Goal: Check status: Check status

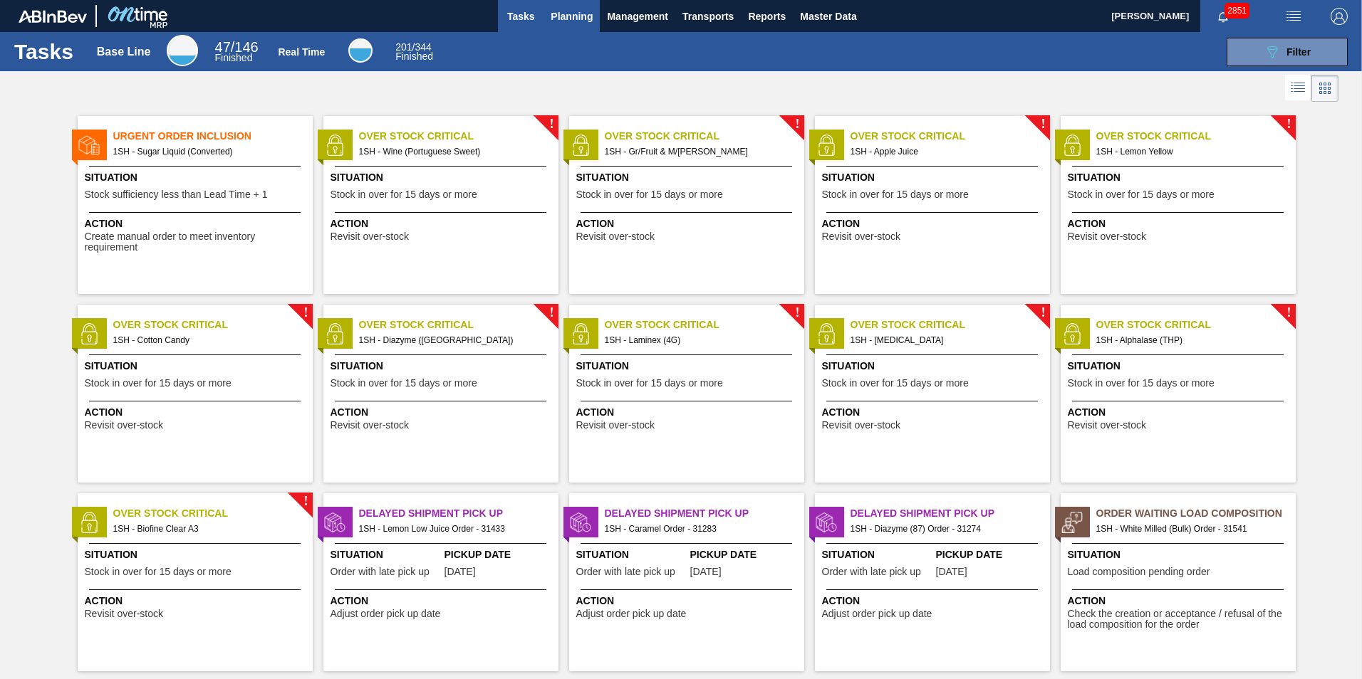
click at [556, 17] on span "Planning" at bounding box center [572, 16] width 42 height 17
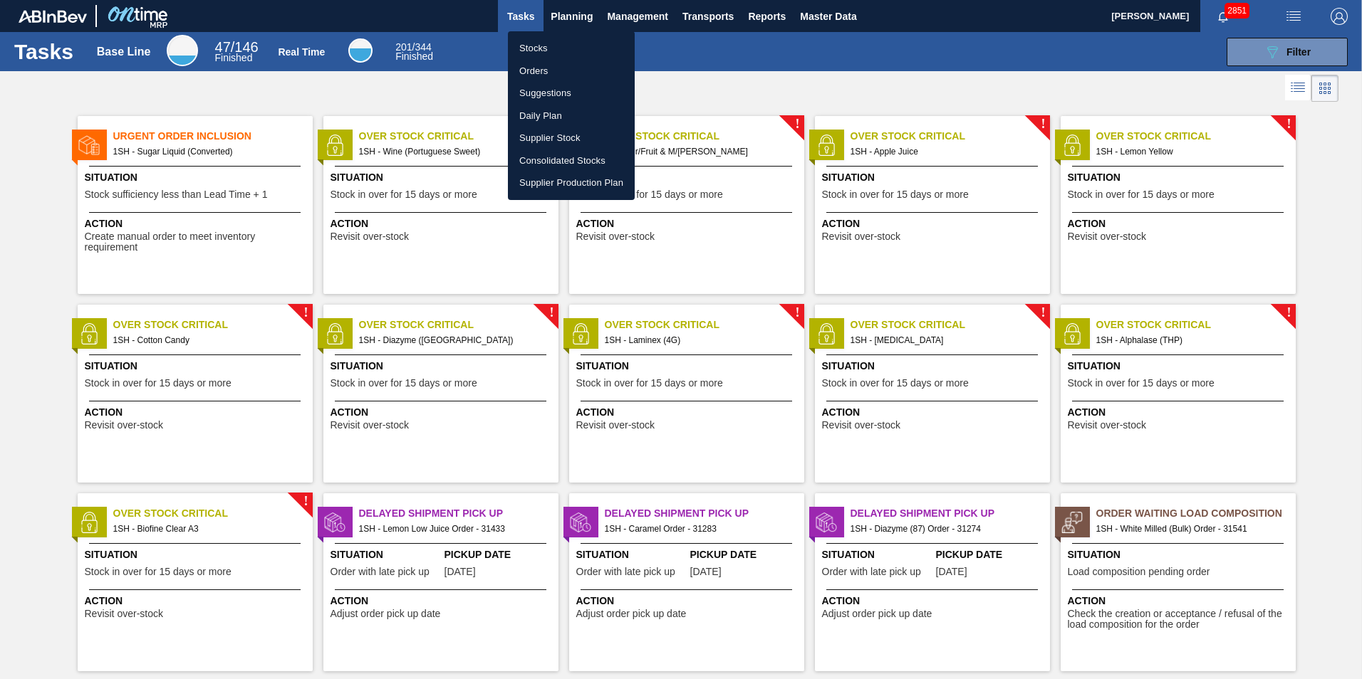
click at [532, 47] on li "Stocks" at bounding box center [571, 48] width 127 height 23
checkbox input "true"
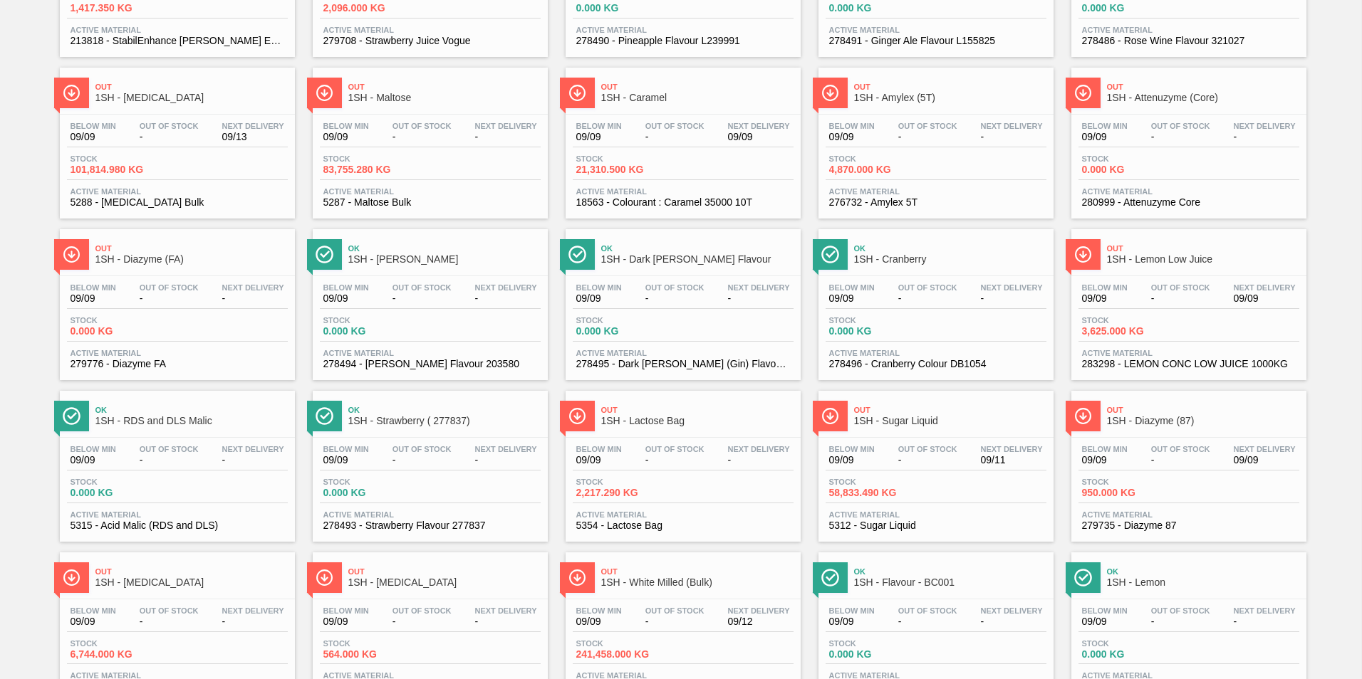
scroll to position [365, 0]
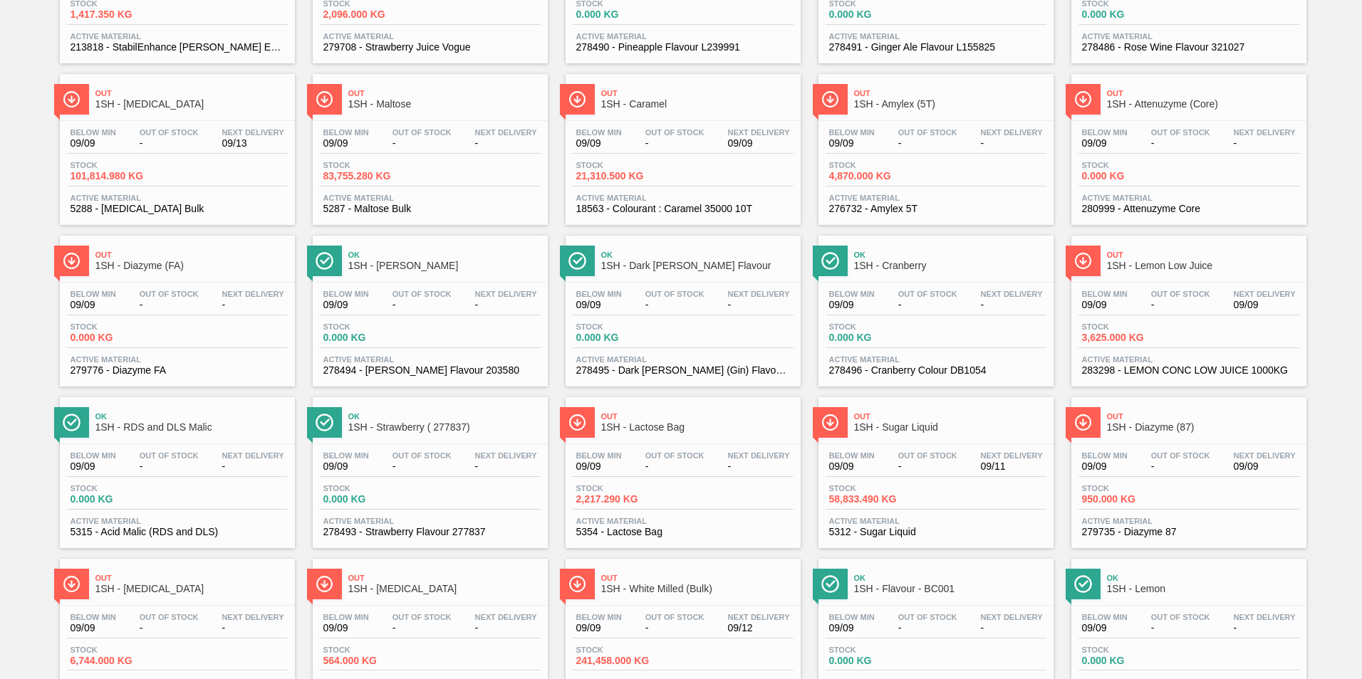
click at [1145, 427] on span "1SH - Diazyme (87)" at bounding box center [1203, 427] width 192 height 11
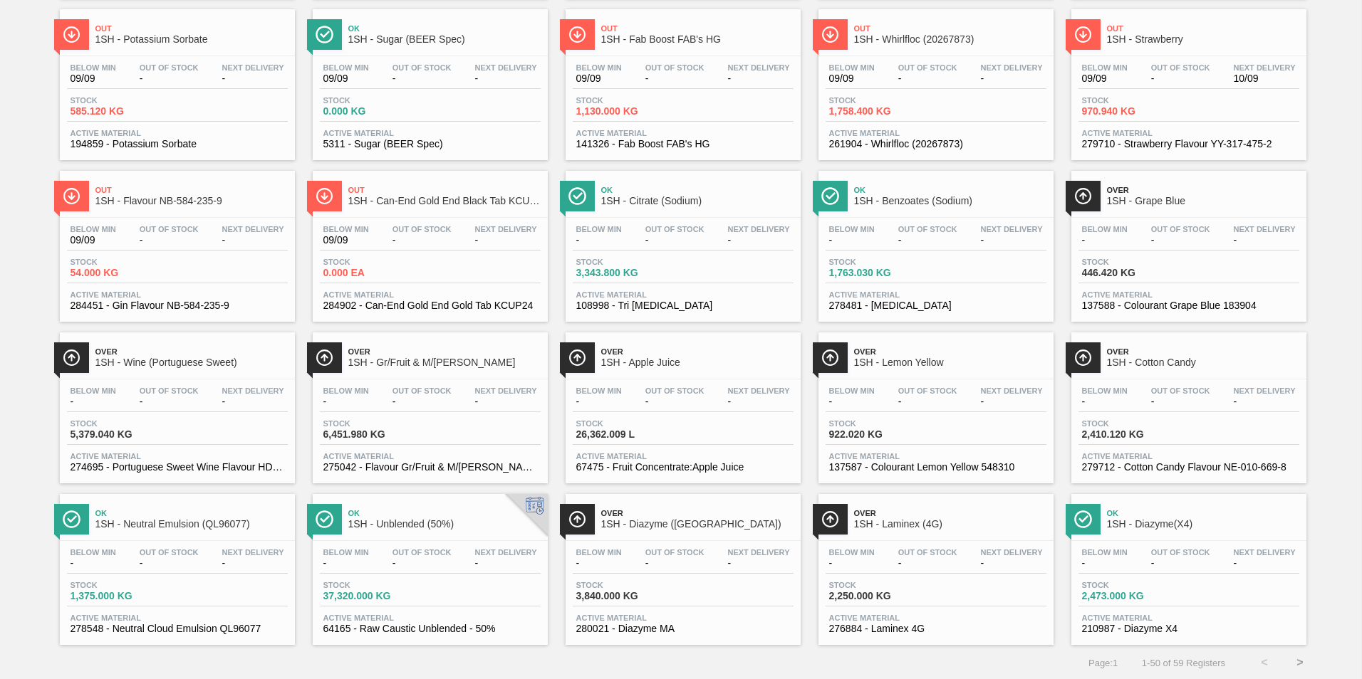
scroll to position [1078, 0]
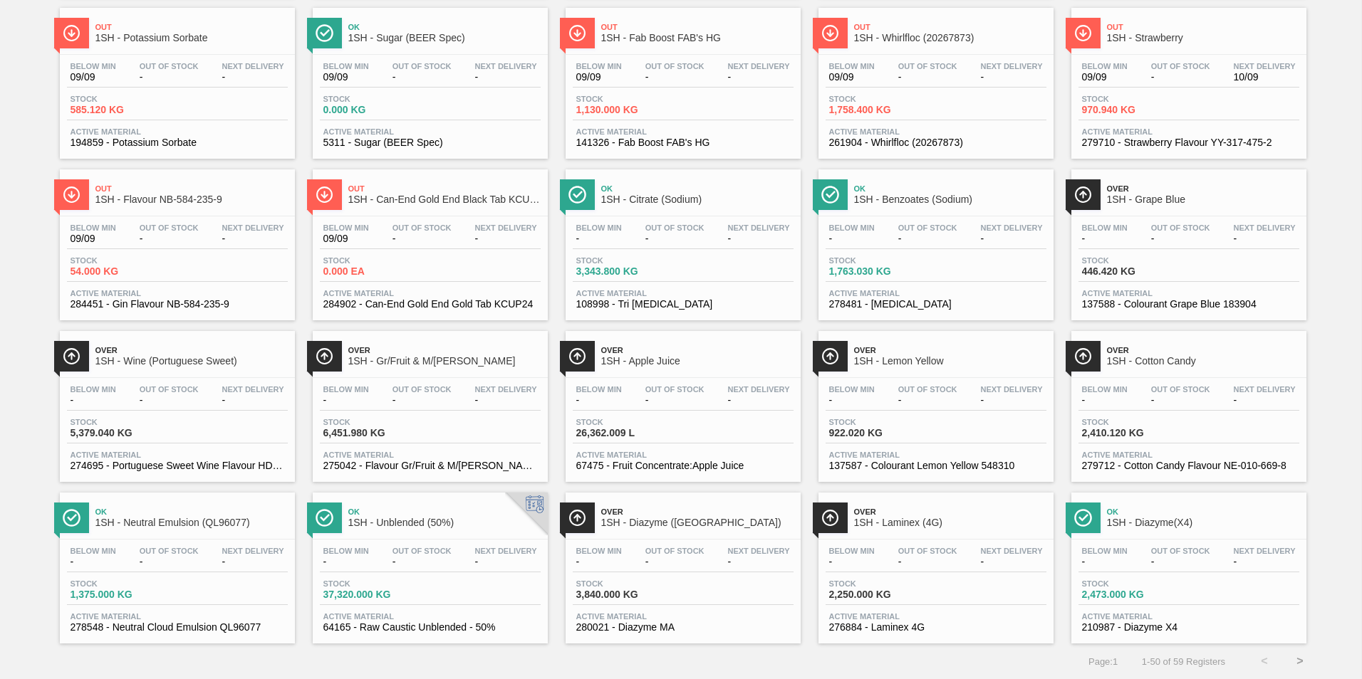
click at [1162, 518] on span "1SH - Diazyme(X4)" at bounding box center [1203, 523] width 192 height 11
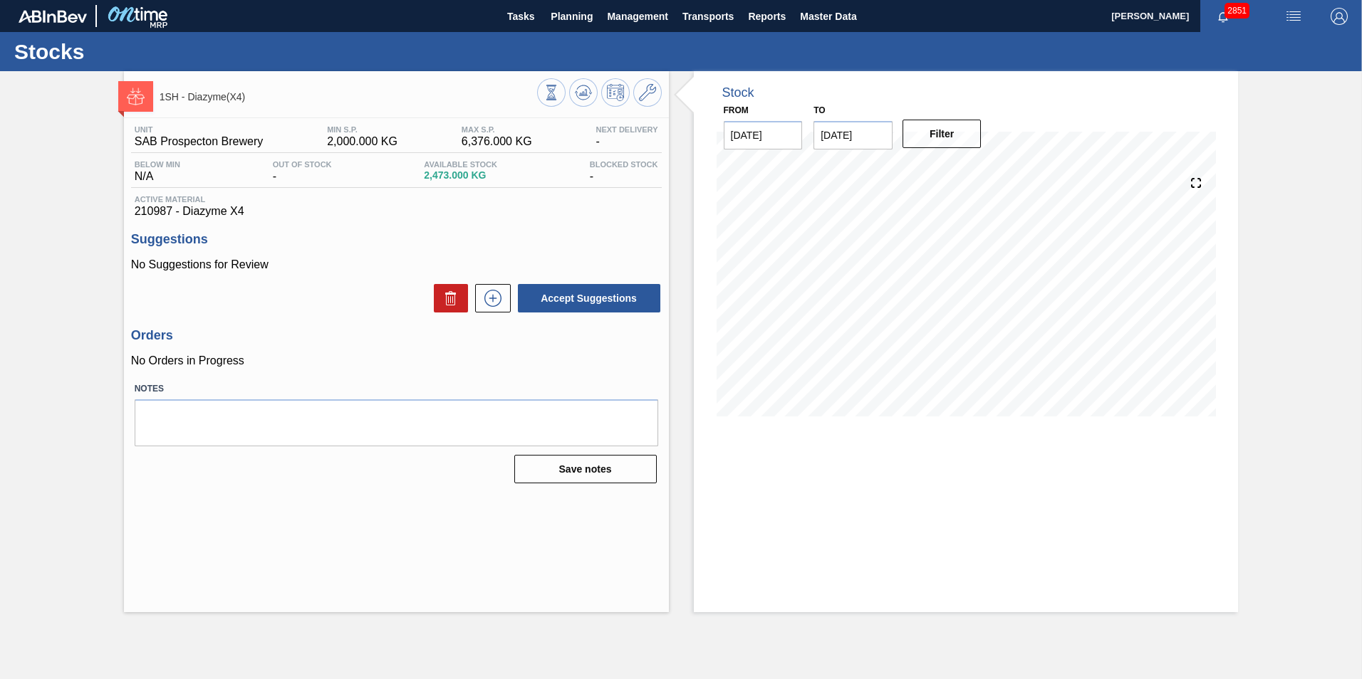
click at [999, 26] on div "Tasks Planning Management Transports Reports Master Data" at bounding box center [681, 16] width 1362 height 32
